Goal: Task Accomplishment & Management: Use online tool/utility

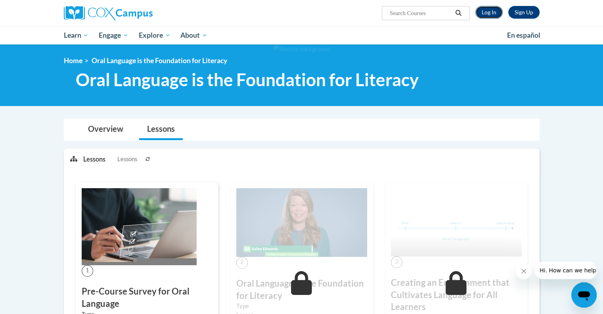
click at [490, 14] on link "Log In" at bounding box center [489, 12] width 27 height 13
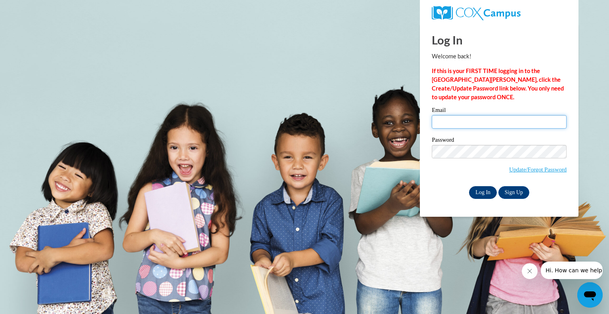
type input "[EMAIL_ADDRESS][DOMAIN_NAME]"
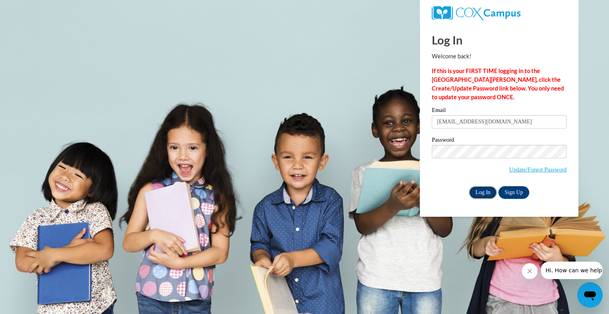
click at [482, 193] on input "Log In" at bounding box center [483, 192] width 28 height 13
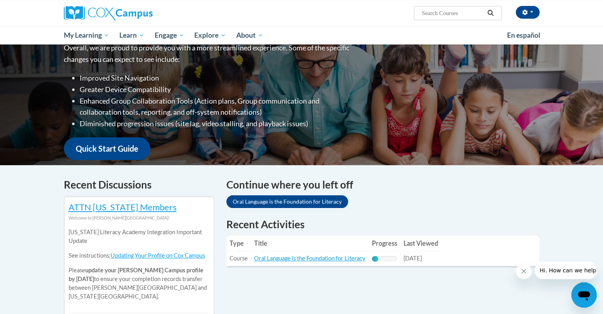
scroll to position [118, 0]
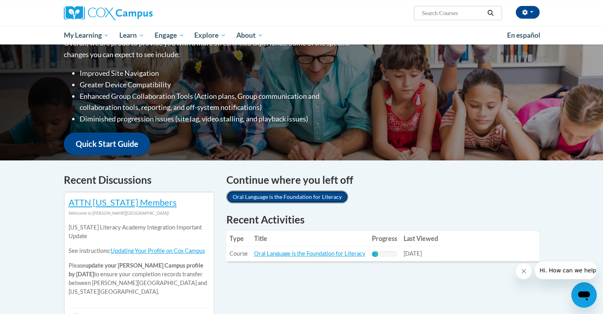
click at [306, 198] on link "Oral Language is the Foundation for Literacy" at bounding box center [288, 196] width 122 height 13
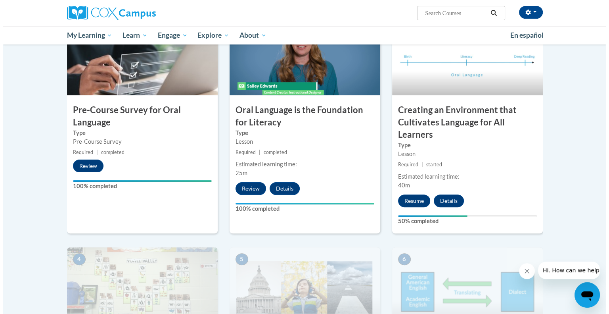
scroll to position [198, 0]
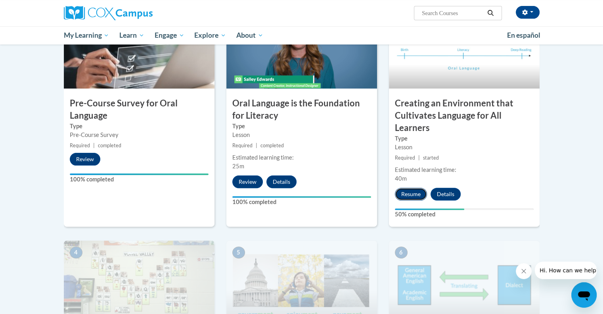
click at [413, 192] on button "Resume" at bounding box center [411, 194] width 32 height 13
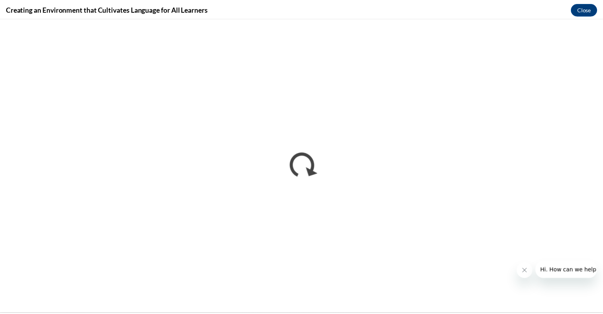
scroll to position [0, 0]
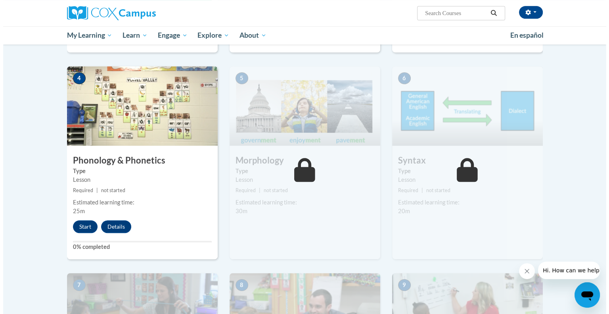
scroll to position [373, 0]
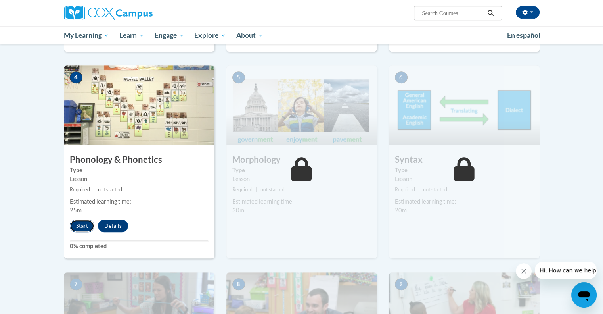
click at [79, 223] on button "Start" at bounding box center [82, 225] width 25 height 13
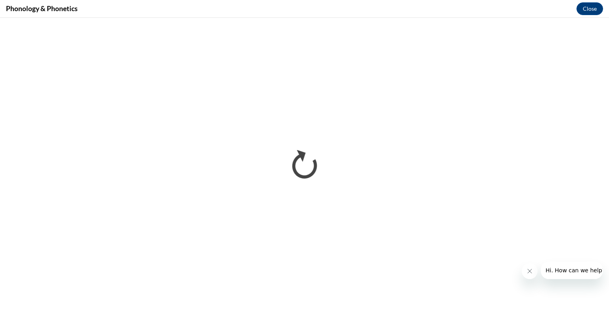
scroll to position [0, 0]
